Goal: Task Accomplishment & Management: Manage account settings

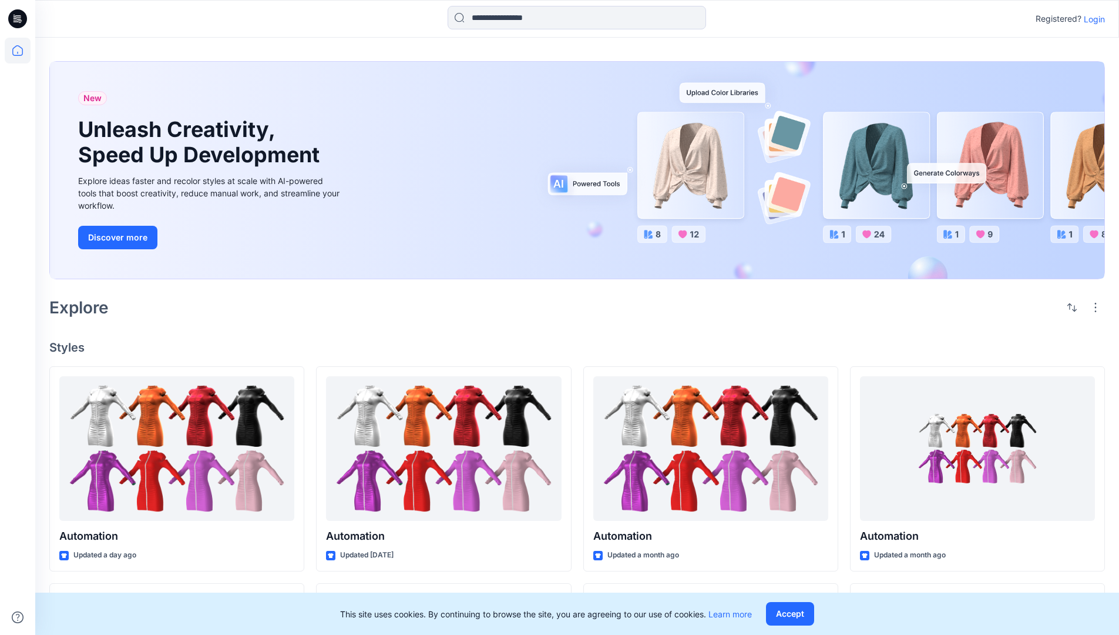
click at [1092, 19] on p "Login" at bounding box center [1094, 19] width 21 height 12
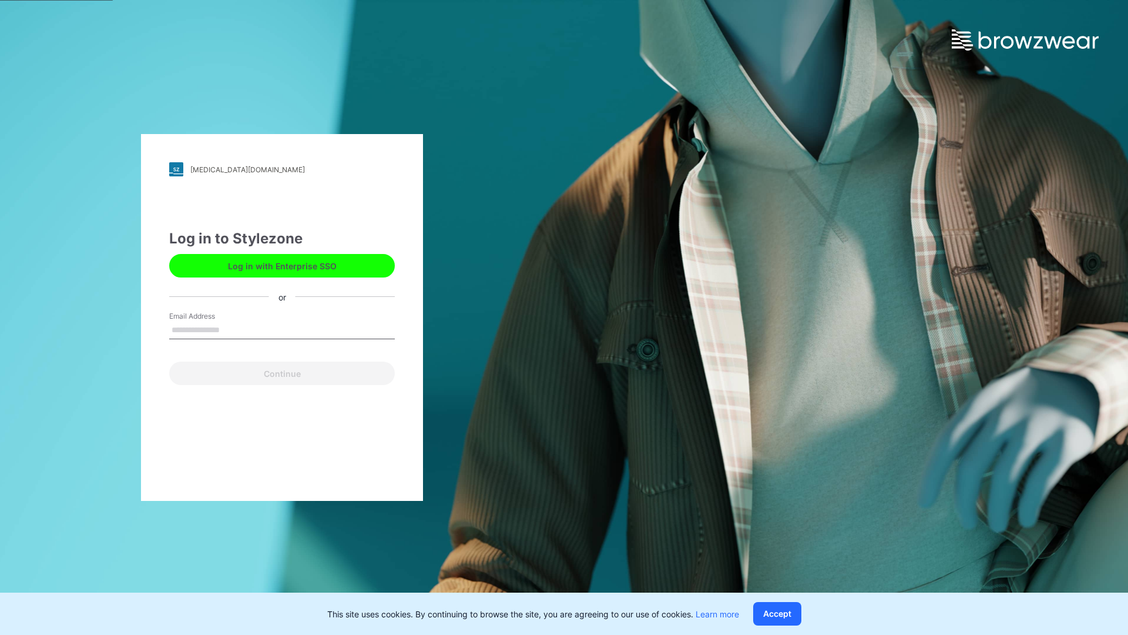
click at [232, 329] on input "Email Address" at bounding box center [282, 330] width 226 height 18
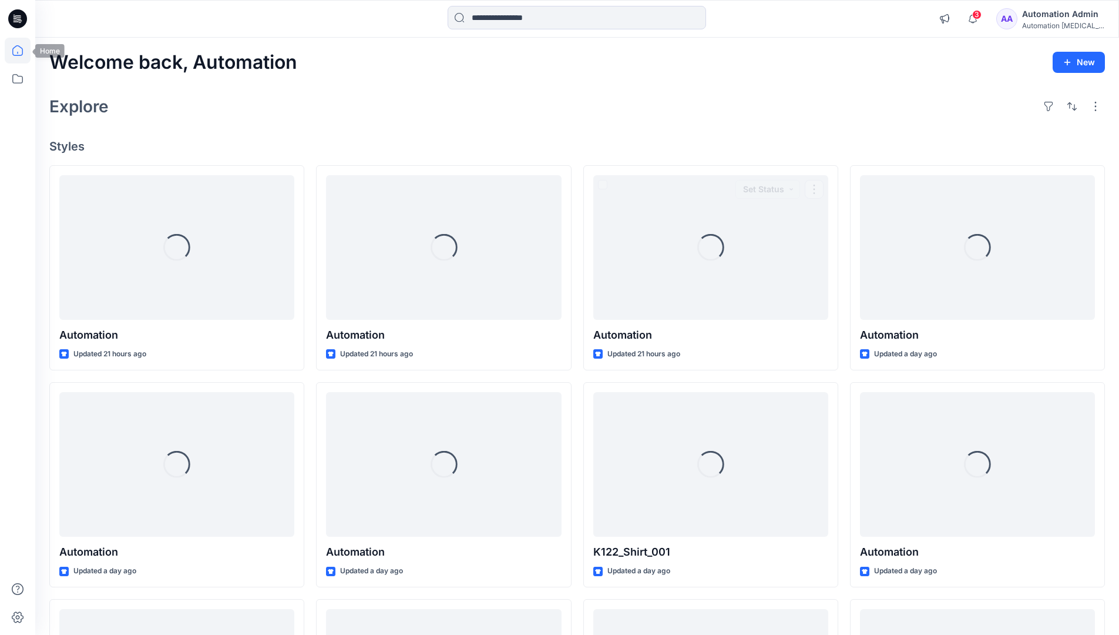
click at [22, 51] on icon at bounding box center [17, 50] width 11 height 11
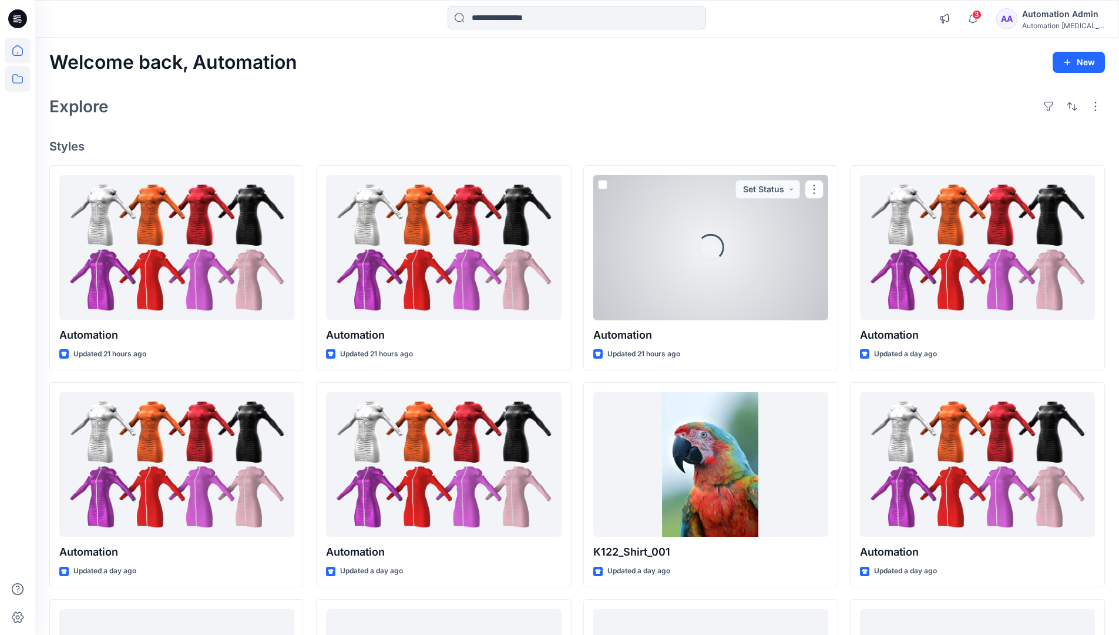
click at [15, 80] on icon at bounding box center [18, 79] width 26 height 26
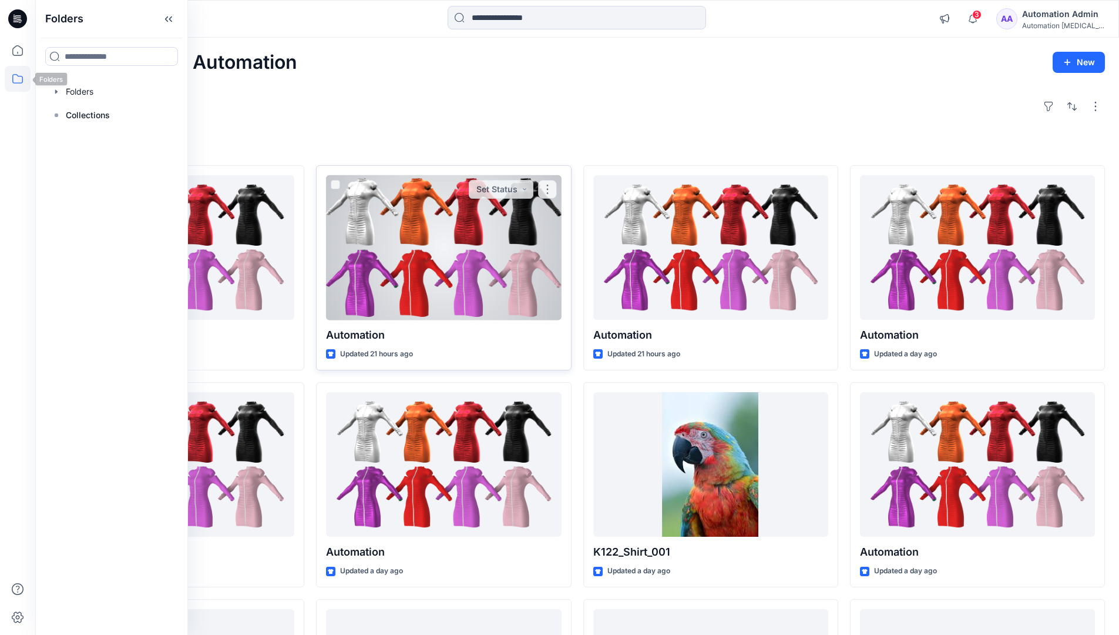
click at [338, 277] on div at bounding box center [443, 247] width 235 height 145
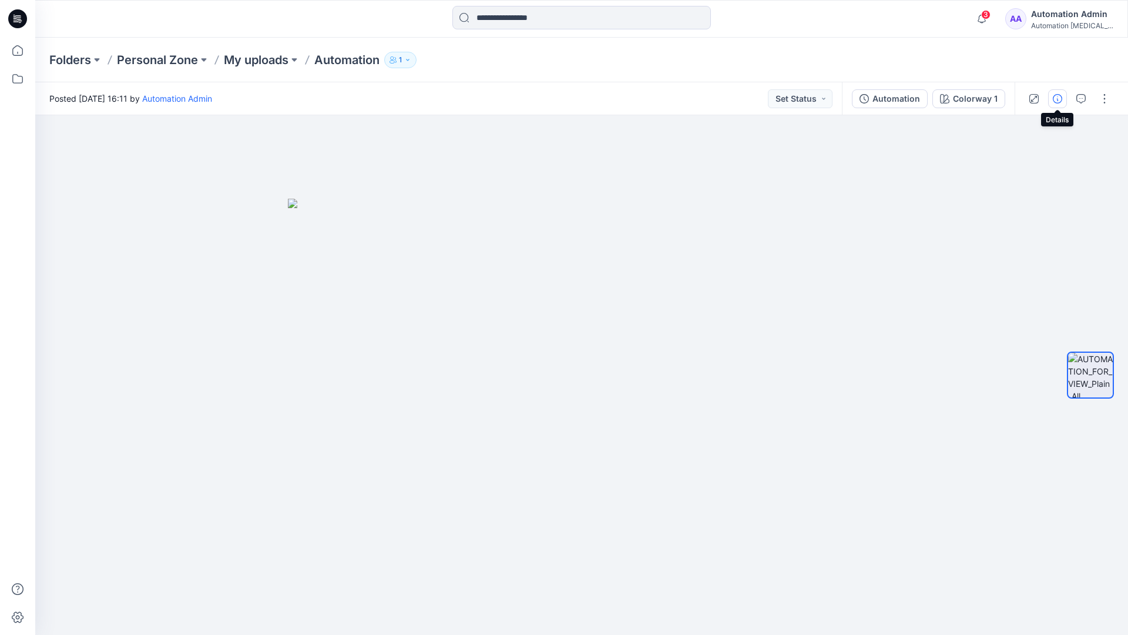
click at [1058, 96] on icon "button" at bounding box center [1057, 98] width 9 height 9
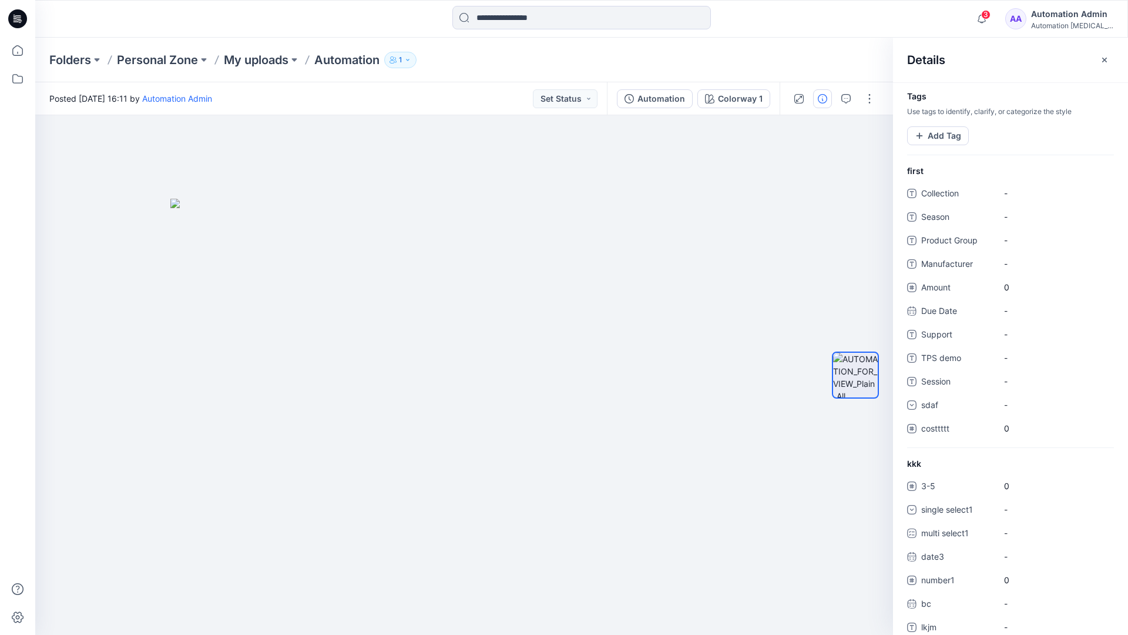
click at [1066, 18] on div "Automation Admin" at bounding box center [1072, 14] width 82 height 14
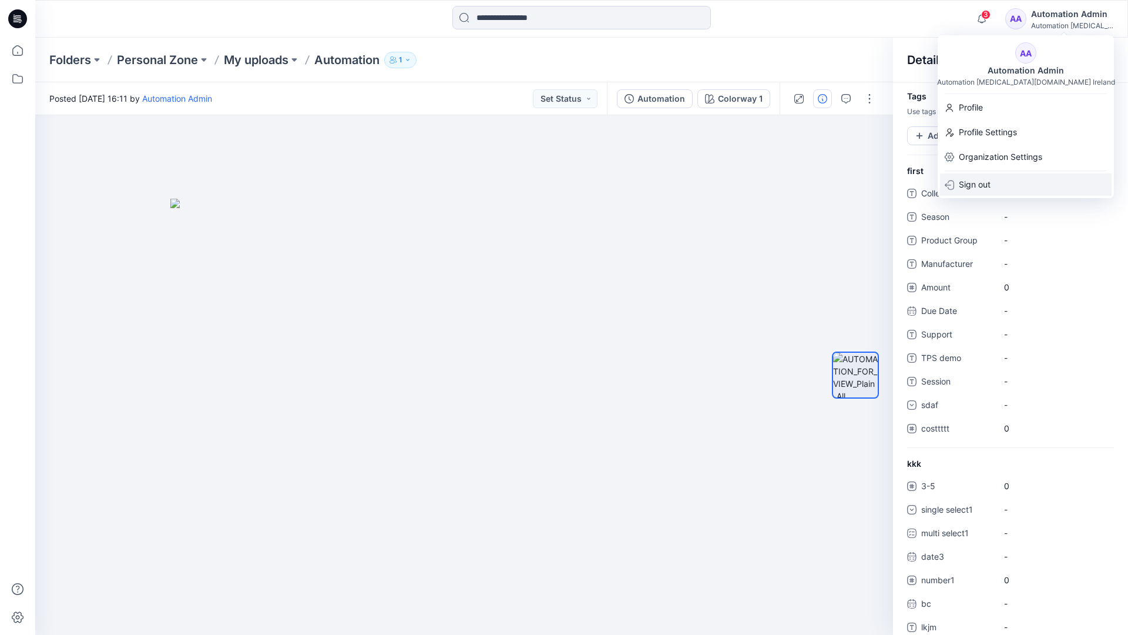
click at [995, 189] on div "Sign out" at bounding box center [1026, 184] width 172 height 22
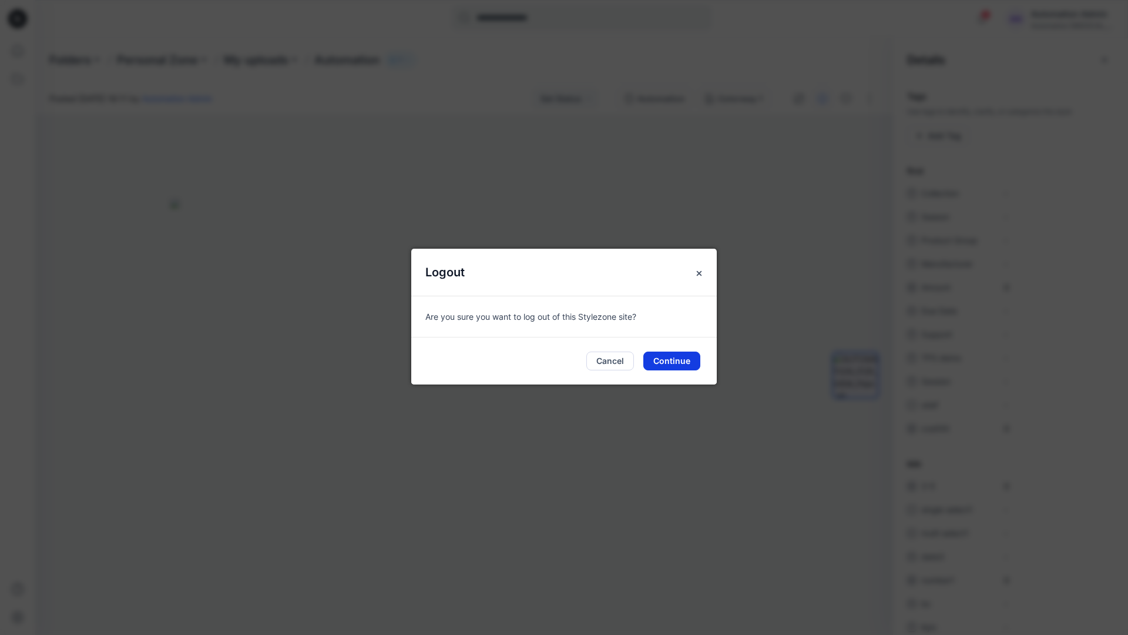
click at [683, 359] on button "Continue" at bounding box center [671, 360] width 57 height 19
